Goal: Information Seeking & Learning: Learn about a topic

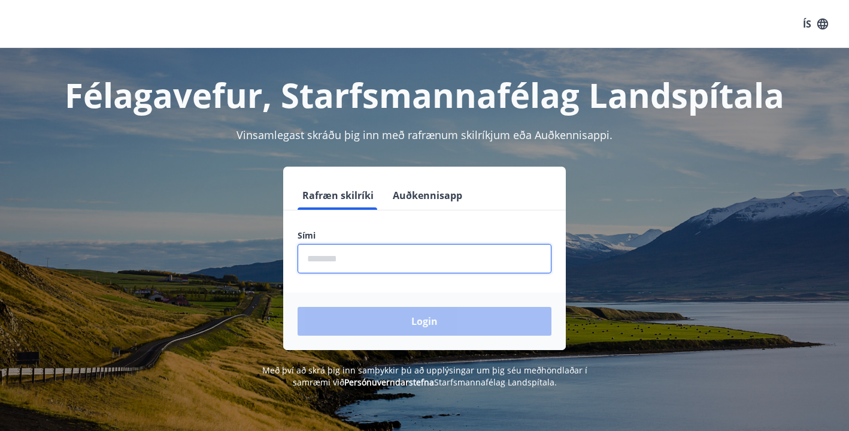
click at [331, 254] on input "phone" at bounding box center [425, 258] width 254 height 29
type input "********"
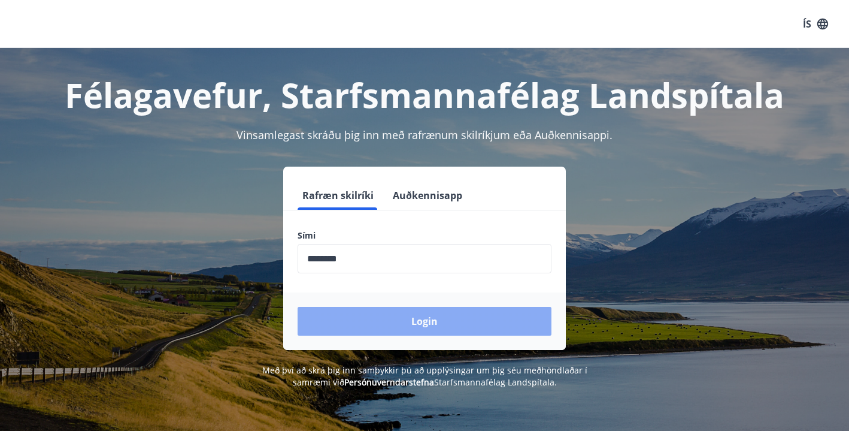
click at [426, 323] on button "Login" at bounding box center [425, 321] width 254 height 29
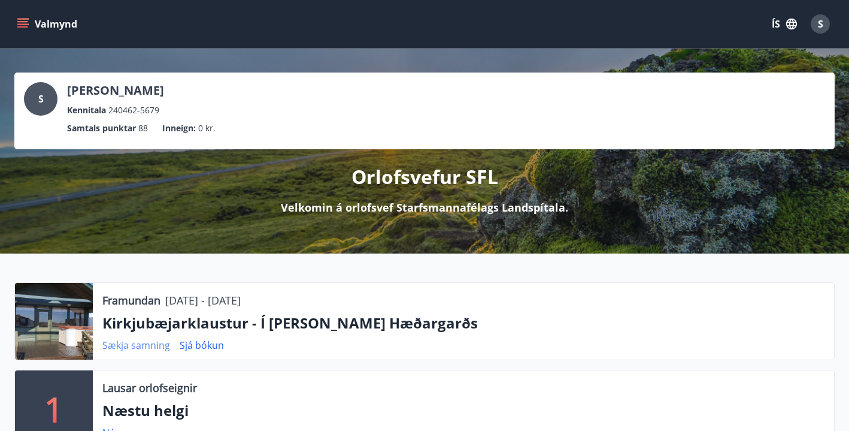
click at [131, 345] on link "Sækja samning" at bounding box center [136, 344] width 68 height 13
click at [204, 346] on link "Sjá bókun" at bounding box center [202, 344] width 44 height 13
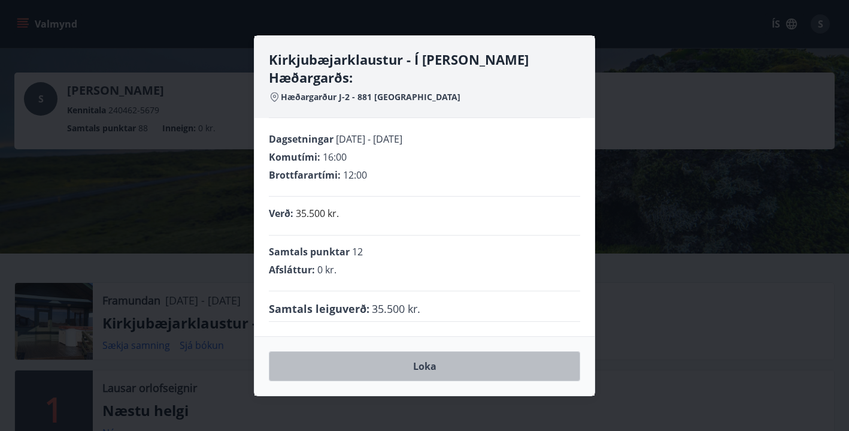
click at [425, 357] on button "Loka" at bounding box center [424, 366] width 311 height 30
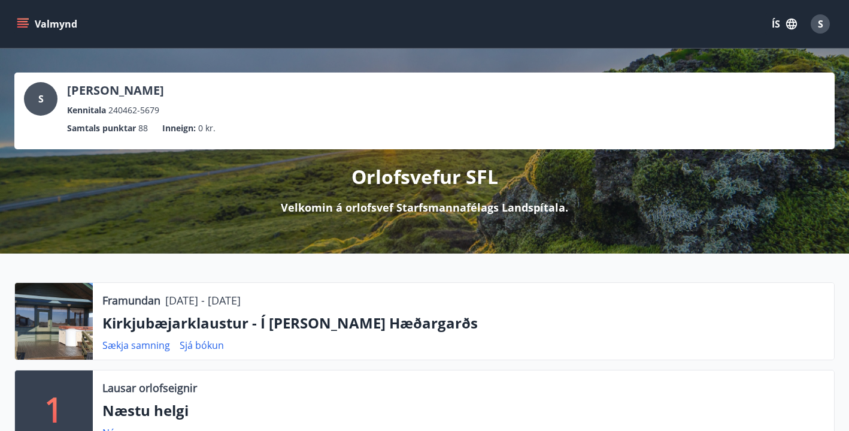
click at [22, 20] on icon "menu" at bounding box center [23, 24] width 12 height 12
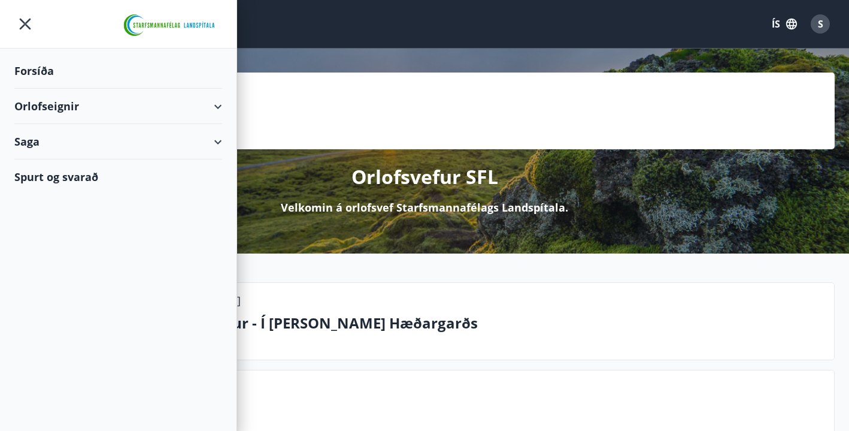
click at [218, 106] on div "Orlofseignir" at bounding box center [118, 106] width 208 height 35
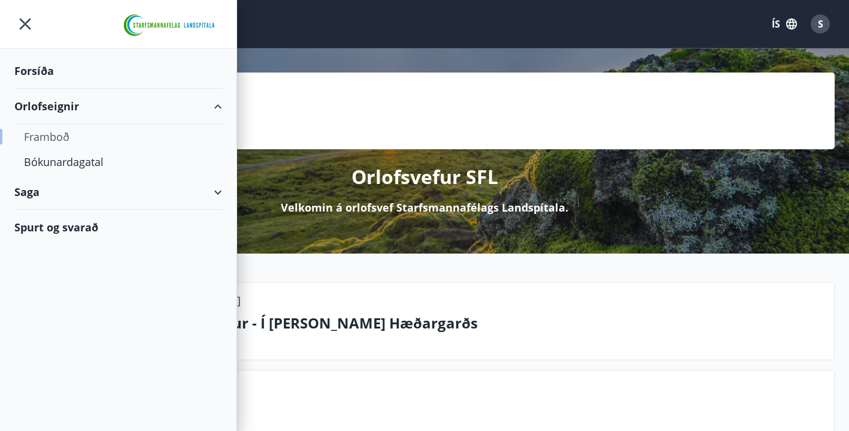
click at [52, 137] on div "Framboð" at bounding box center [118, 136] width 189 height 25
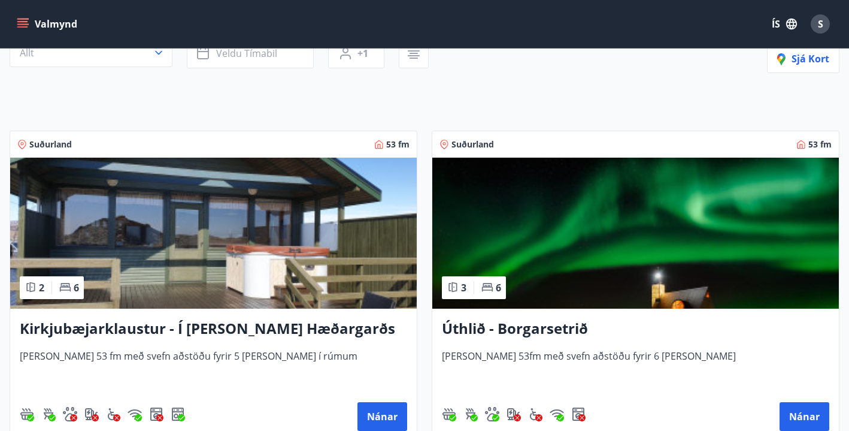
scroll to position [144, 0]
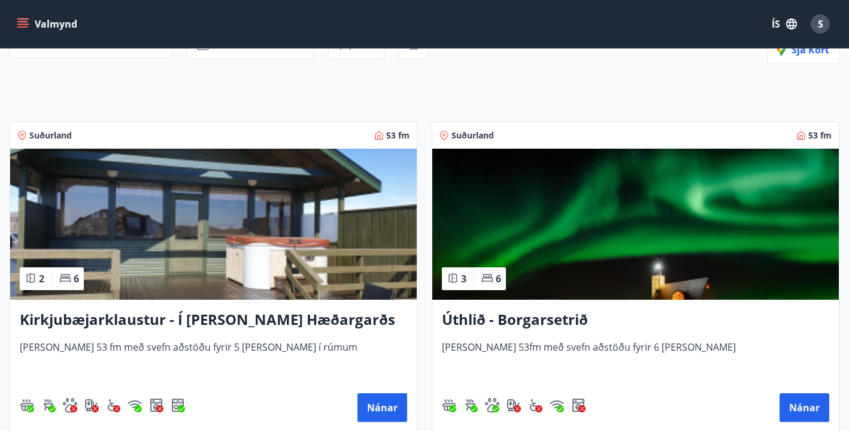
click at [242, 237] on img at bounding box center [213, 224] width 407 height 151
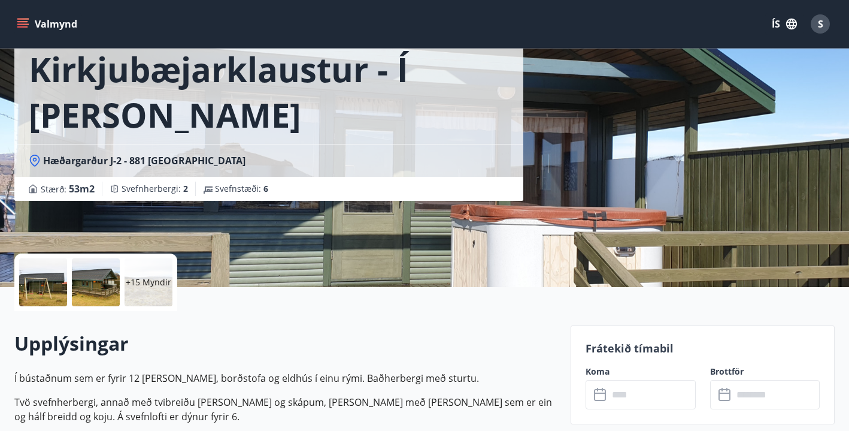
scroll to position [96, 0]
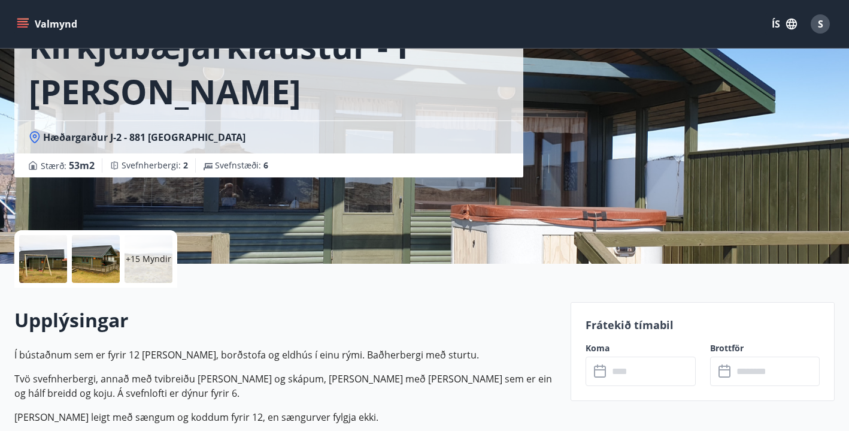
click at [151, 255] on p "+15 Myndir" at bounding box center [149, 259] width 46 height 12
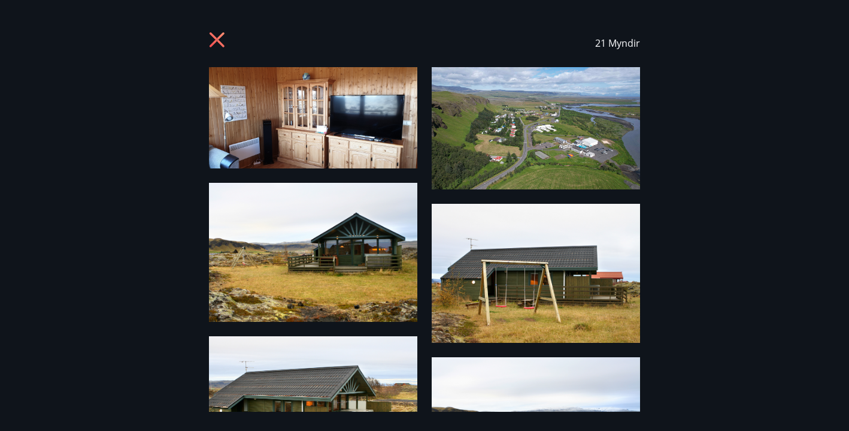
click at [660, 275] on div "21 Myndir" at bounding box center [424, 215] width 849 height 392
click at [681, 351] on div "21 Myndir" at bounding box center [424, 215] width 849 height 392
click at [510, 392] on img at bounding box center [536, 426] width 208 height 139
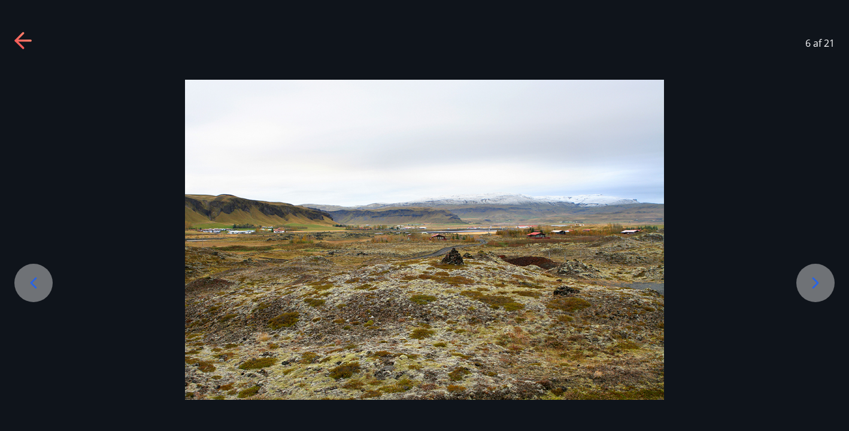
click at [814, 282] on icon at bounding box center [815, 282] width 19 height 19
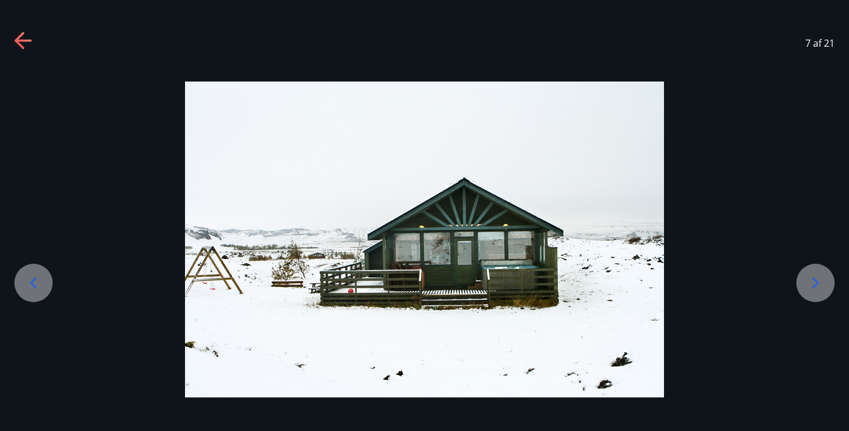
click at [814, 281] on icon at bounding box center [815, 282] width 19 height 19
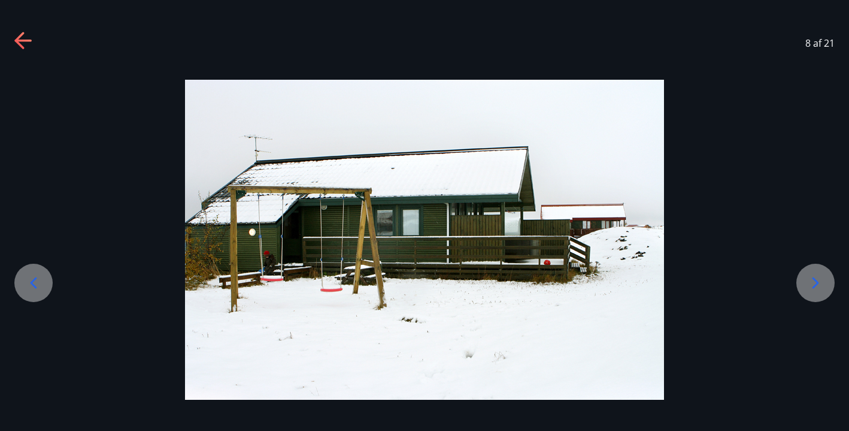
click at [814, 281] on icon at bounding box center [815, 282] width 19 height 19
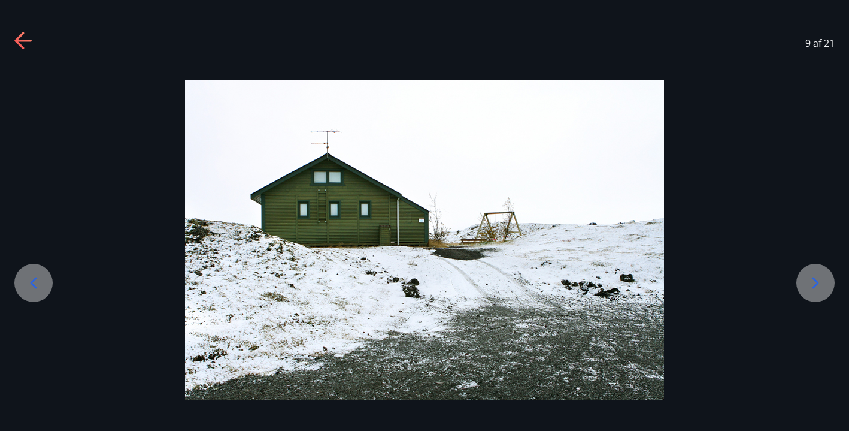
click at [814, 281] on icon at bounding box center [815, 282] width 19 height 19
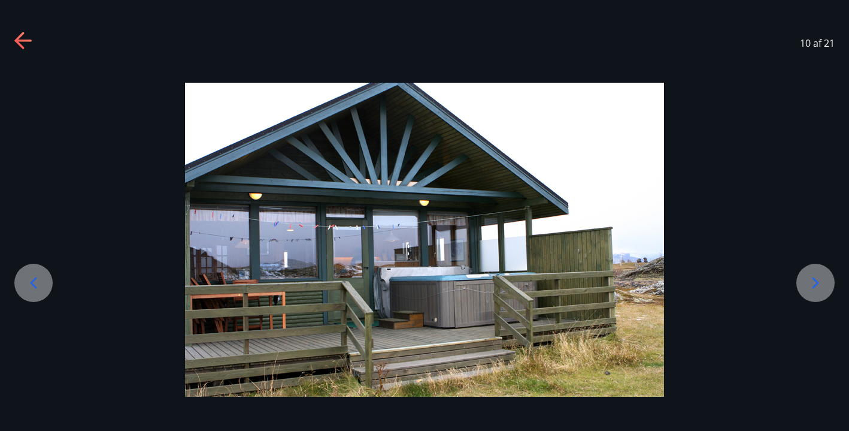
click at [814, 281] on icon at bounding box center [815, 282] width 19 height 19
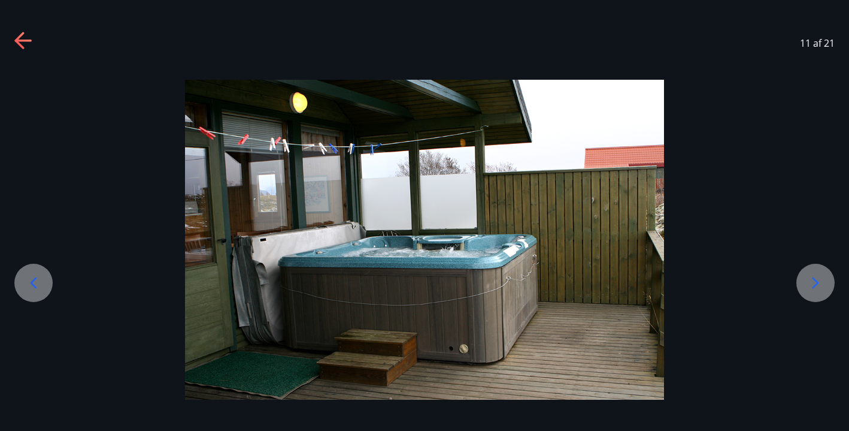
click at [814, 281] on icon at bounding box center [815, 282] width 19 height 19
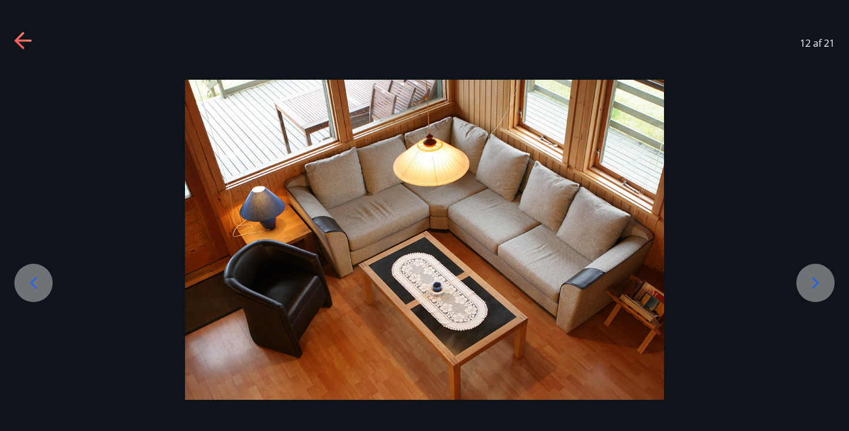
click at [814, 281] on icon at bounding box center [815, 282] width 19 height 19
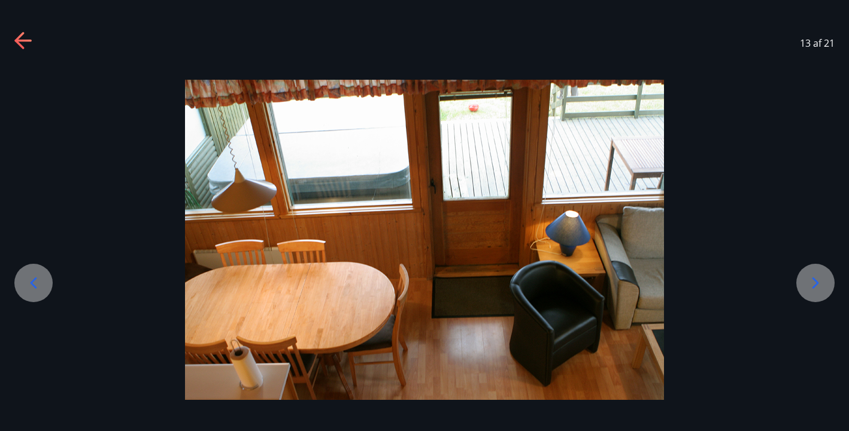
click at [814, 281] on icon at bounding box center [815, 282] width 19 height 19
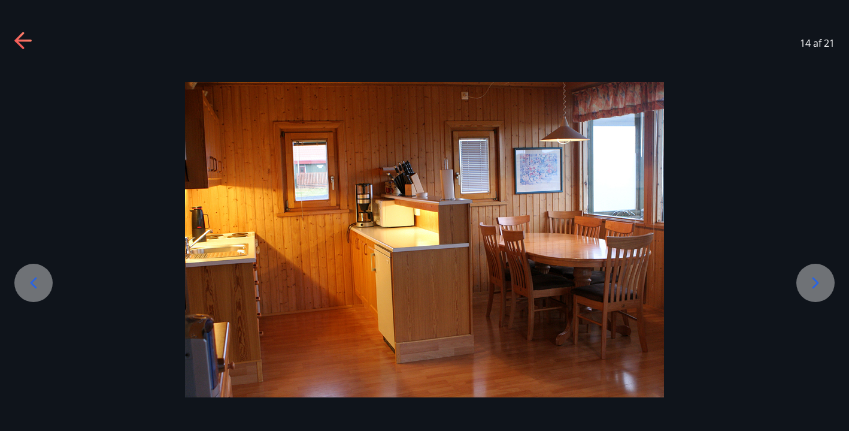
click at [814, 281] on icon at bounding box center [815, 282] width 19 height 19
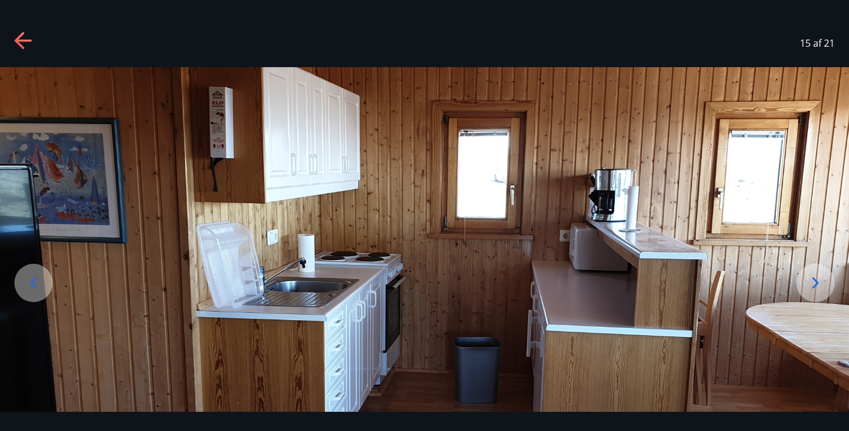
click at [814, 281] on icon at bounding box center [815, 282] width 19 height 19
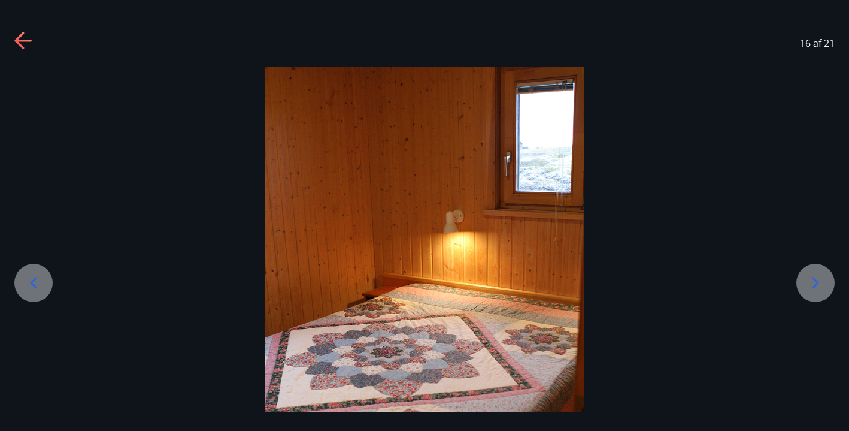
click at [814, 281] on icon at bounding box center [815, 282] width 19 height 19
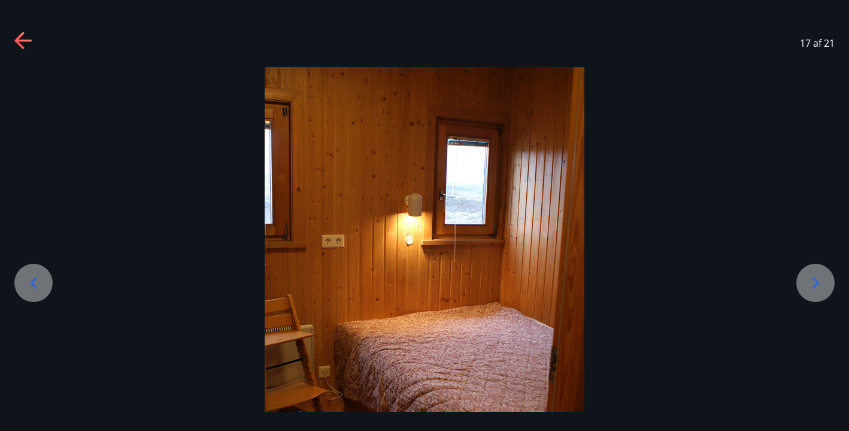
click at [814, 281] on icon at bounding box center [815, 282] width 19 height 19
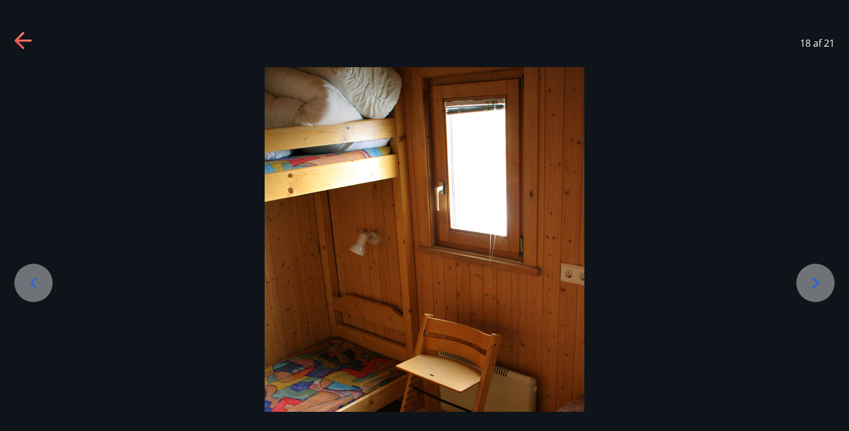
click at [40, 282] on icon at bounding box center [33, 282] width 19 height 19
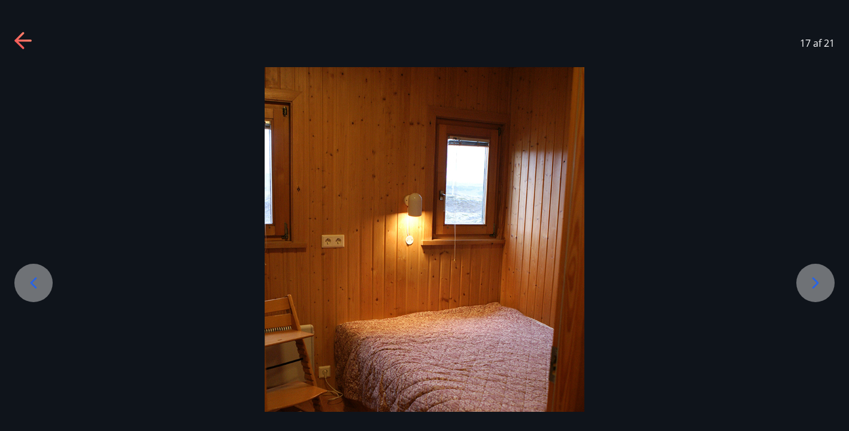
click at [40, 282] on icon at bounding box center [33, 282] width 19 height 19
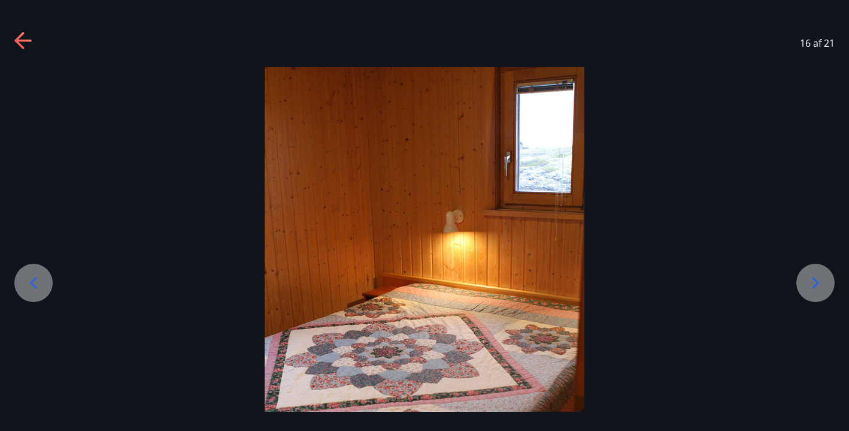
click at [38, 278] on icon at bounding box center [33, 282] width 19 height 19
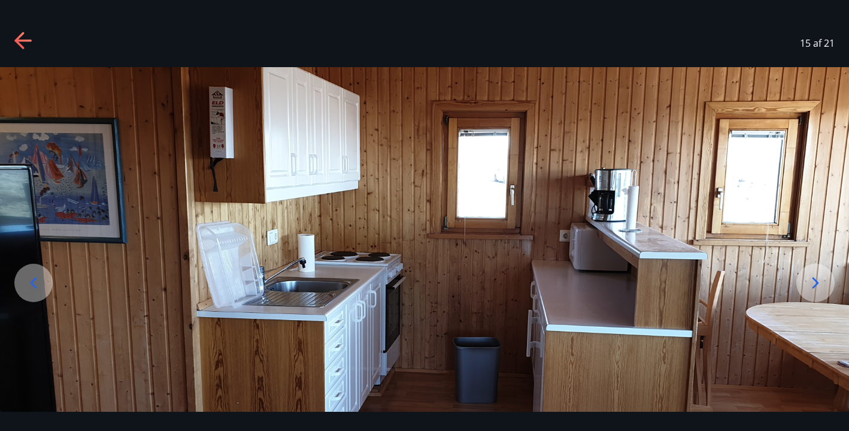
click at [38, 278] on icon at bounding box center [33, 282] width 19 height 19
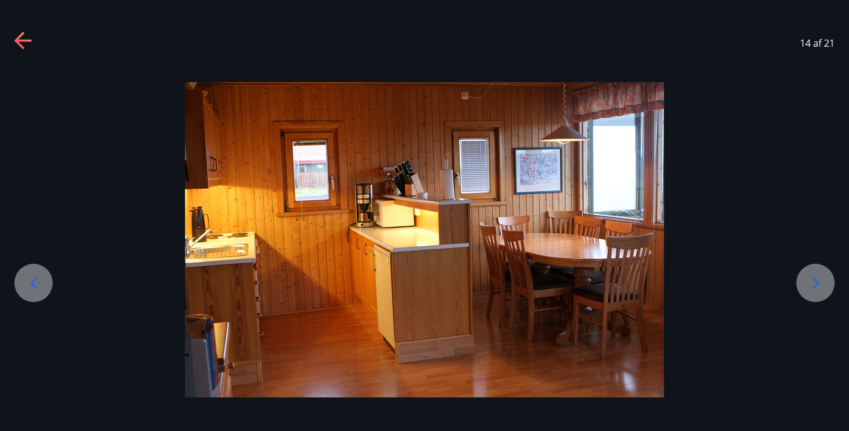
click at [22, 39] on icon at bounding box center [23, 41] width 19 height 19
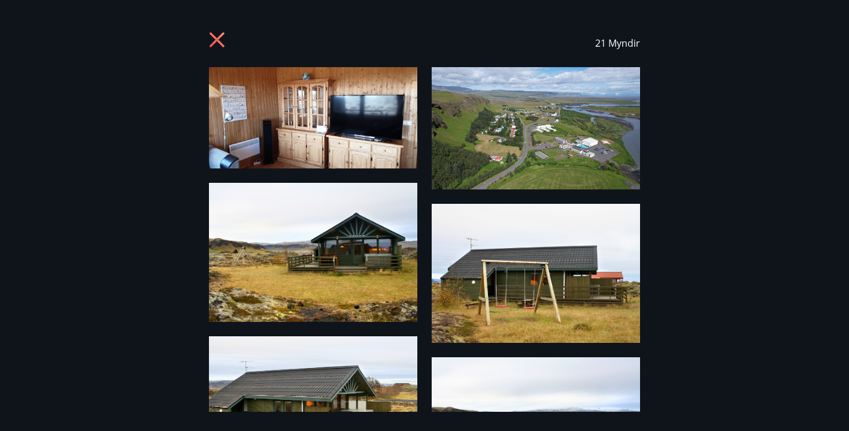
click at [217, 40] on icon at bounding box center [217, 39] width 3 height 3
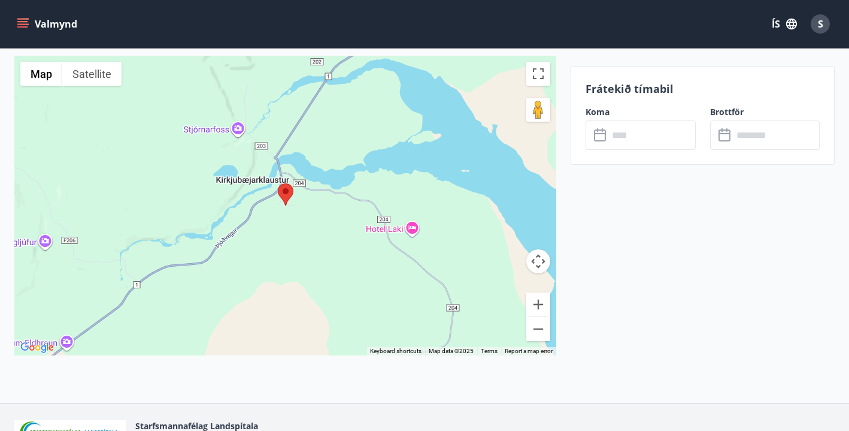
scroll to position [1964, 0]
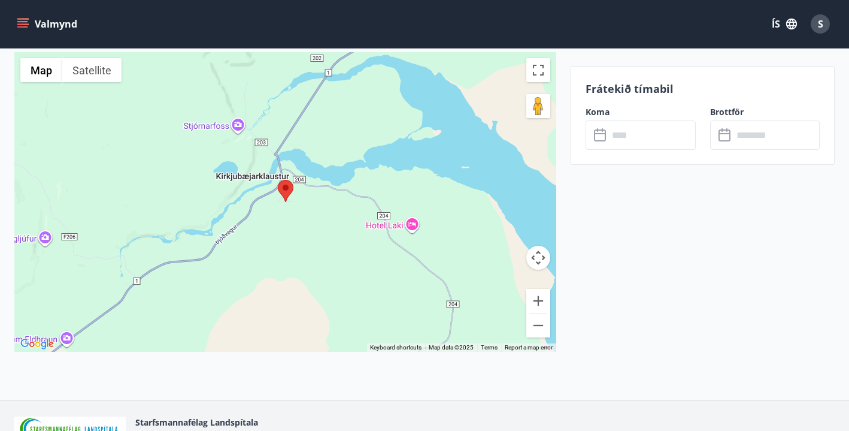
click at [66, 339] on div at bounding box center [285, 201] width 542 height 299
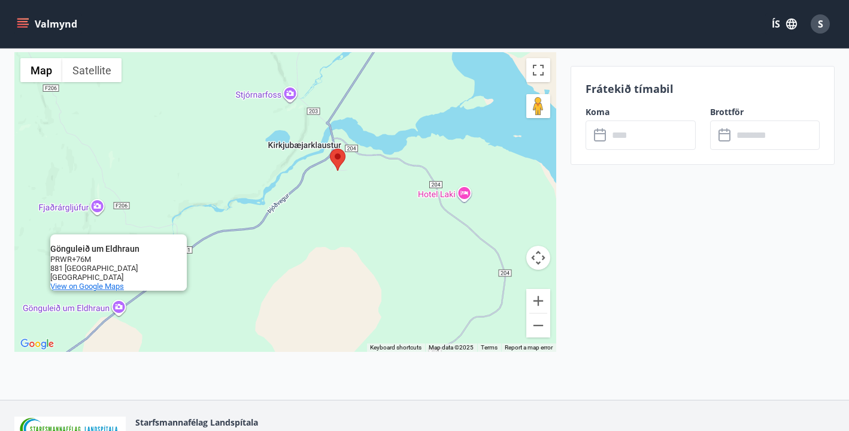
click at [87, 284] on span "View on Google Maps" at bounding box center [87, 285] width 74 height 9
click at [95, 202] on div "Gönguleið um Eldhraun Gönguleið um Eldhraun PRWR+76M 881 Kirkjubæjarklaustur Ic…" at bounding box center [285, 201] width 542 height 299
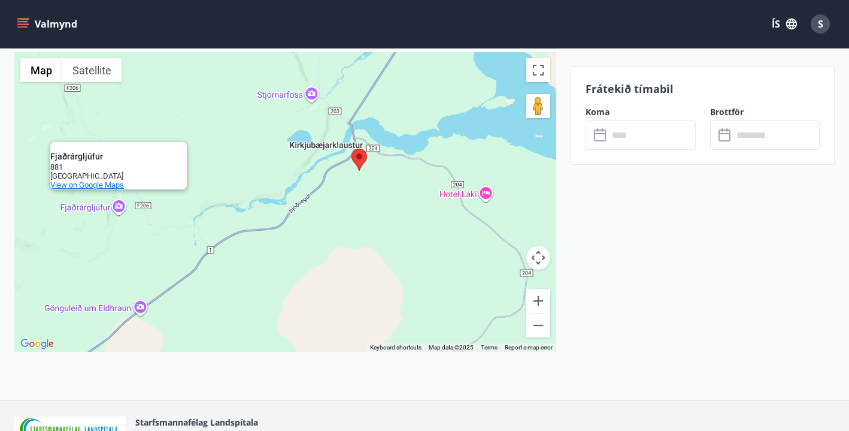
click at [90, 183] on span "View on Google Maps" at bounding box center [87, 184] width 74 height 9
